Goal: Task Accomplishment & Management: Manage account settings

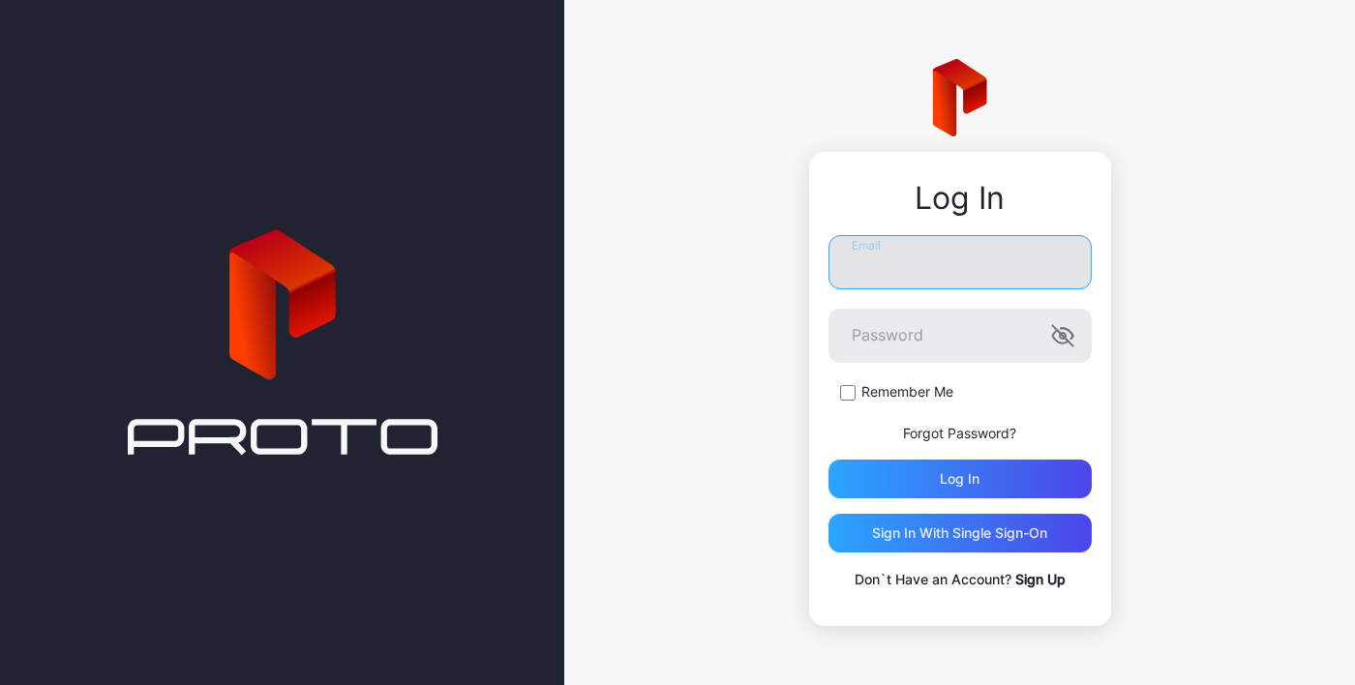
click at [970, 265] on input "Email" at bounding box center [959, 262] width 263 height 54
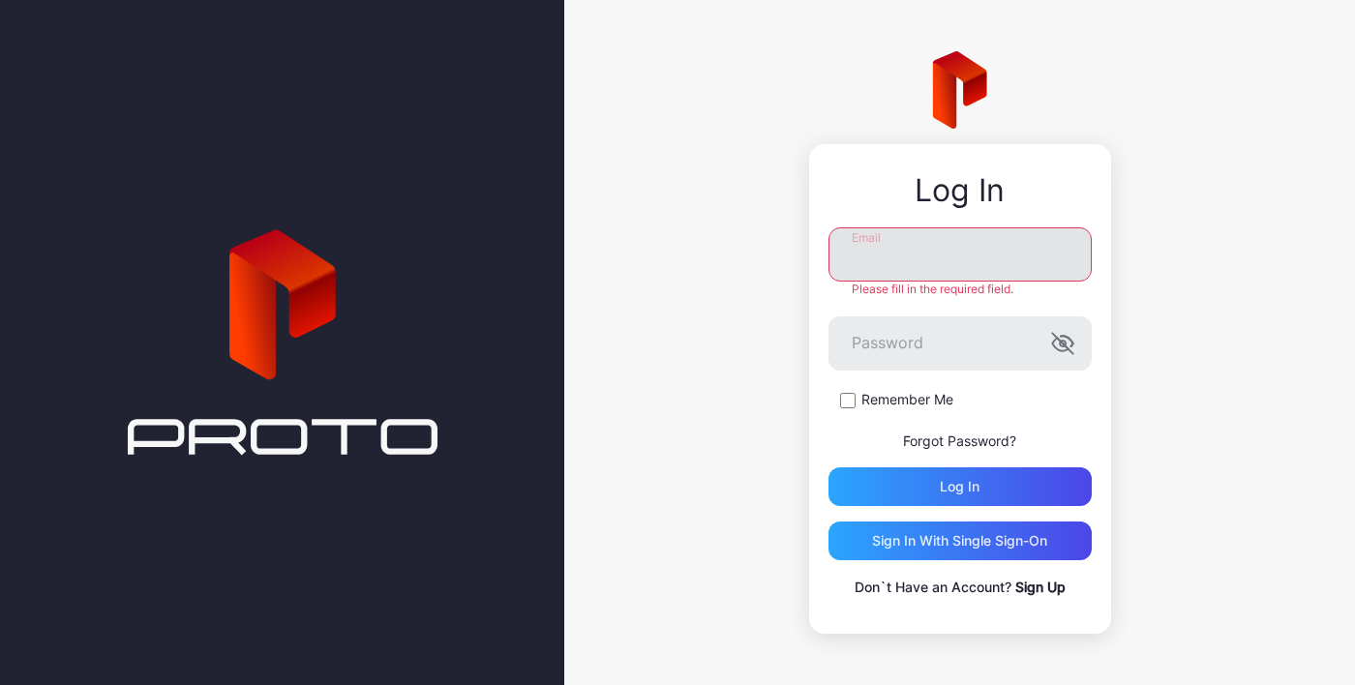
type input "**********"
click at [828, 467] on button "Log in" at bounding box center [959, 486] width 263 height 39
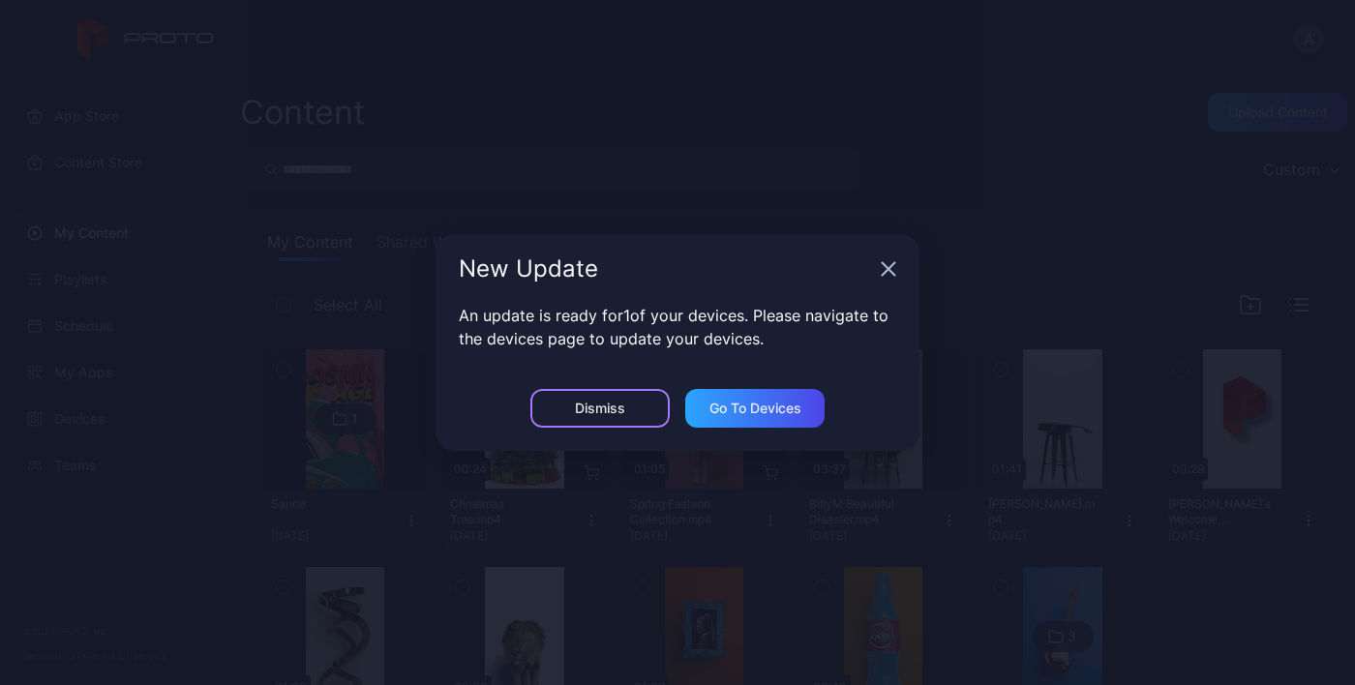
click at [610, 403] on div "Dismiss" at bounding box center [600, 408] width 50 height 15
